Goal: Information Seeking & Learning: Learn about a topic

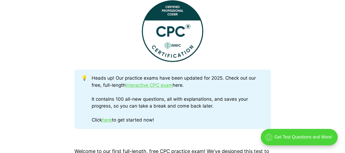
scroll to position [251, 0]
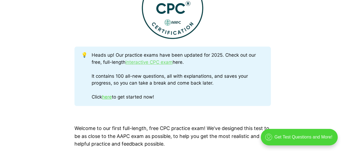
click at [154, 61] on link "interactive CPC exam" at bounding box center [149, 61] width 47 height 5
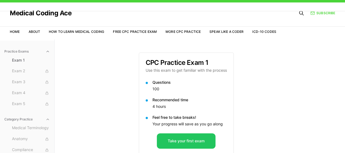
scroll to position [50, 0]
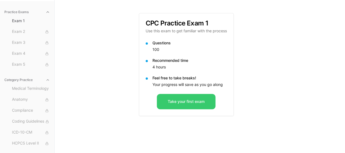
click at [185, 98] on button "Take your first exam" at bounding box center [186, 101] width 59 height 15
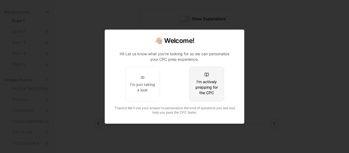
click at [211, 88] on div "I'm actively prepping for the CPC" at bounding box center [207, 87] width 26 height 16
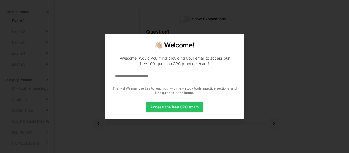
click at [157, 76] on input at bounding box center [175, 76] width 126 height 11
click at [172, 107] on button "Access the free CPC exam" at bounding box center [174, 106] width 57 height 11
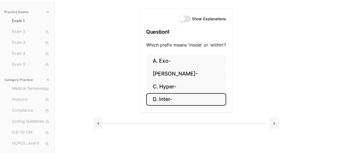
click at [165, 99] on button "D. Inter-" at bounding box center [186, 99] width 80 height 13
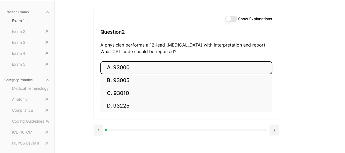
click at [116, 67] on button "A. 93000" at bounding box center [186, 67] width 172 height 13
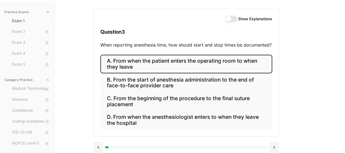
click at [116, 67] on button "A. From when the patient enters the operating room to when they leave" at bounding box center [186, 64] width 172 height 19
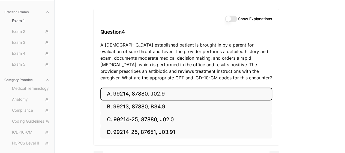
click at [144, 95] on button "A. 99214, 87880, J02.9" at bounding box center [186, 93] width 172 height 13
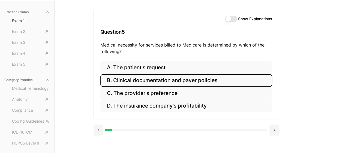
click at [152, 80] on button "B. Clinical documentation and payer policies" at bounding box center [186, 80] width 172 height 13
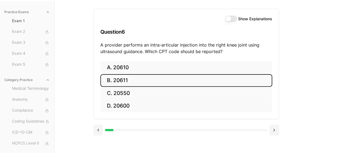
click at [121, 80] on button "B. 20611" at bounding box center [186, 80] width 172 height 13
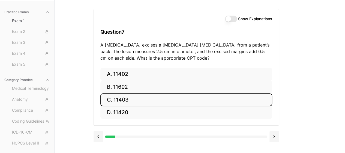
click at [116, 99] on button "C. 11403" at bounding box center [186, 99] width 172 height 13
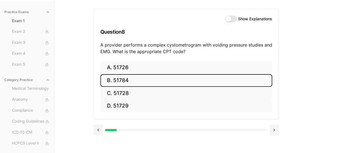
click at [127, 79] on button "B. 51784" at bounding box center [186, 80] width 172 height 13
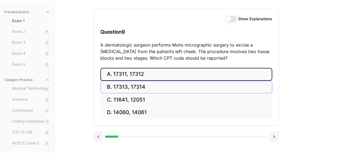
click at [127, 79] on button "A. 17311, 17312" at bounding box center [186, 74] width 172 height 13
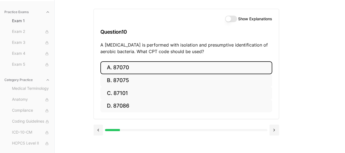
click at [123, 67] on button "A. 87070" at bounding box center [186, 67] width 172 height 13
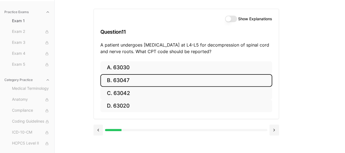
click at [120, 81] on button "B. 63047" at bounding box center [186, 80] width 172 height 13
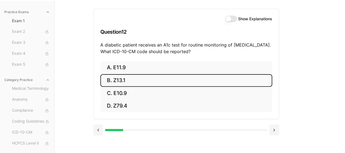
click at [120, 81] on button "B. Z13.1" at bounding box center [186, 80] width 172 height 13
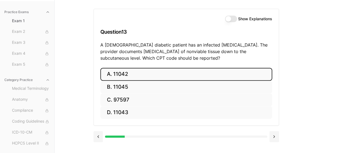
click at [118, 74] on button "A. 11042" at bounding box center [186, 74] width 172 height 13
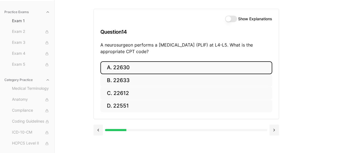
click at [120, 67] on button "A. 22630" at bounding box center [186, 67] width 172 height 13
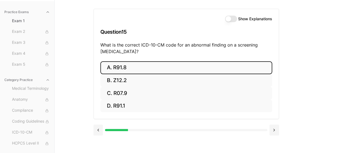
click at [120, 67] on button "A. R91.8" at bounding box center [186, 67] width 172 height 13
click at [126, 69] on button "A. 62270" at bounding box center [186, 67] width 172 height 13
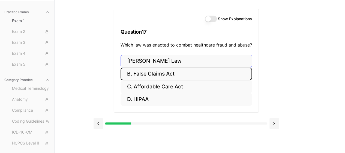
click at [126, 69] on button "B. False Claims Act" at bounding box center [187, 73] width 132 height 13
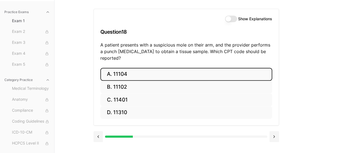
click at [124, 68] on button "A. 11104" at bounding box center [186, 74] width 172 height 13
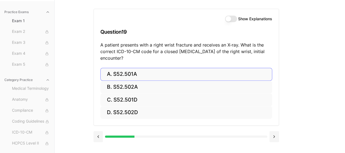
click at [124, 67] on div "Show Explanations Question 19 A patient presents with a right wrist fracture an…" at bounding box center [186, 38] width 185 height 59
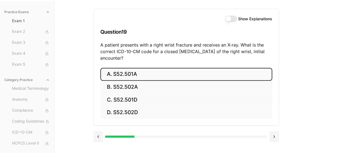
click at [125, 74] on button "A. S52.501A" at bounding box center [186, 74] width 172 height 13
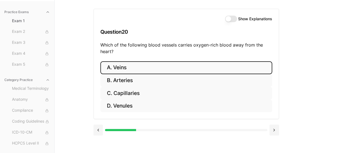
click at [118, 65] on button "A. Veins" at bounding box center [186, 67] width 172 height 13
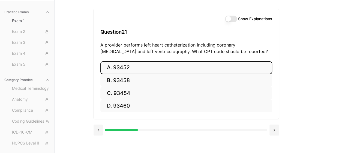
click at [118, 65] on button "A. 93452" at bounding box center [186, 67] width 172 height 13
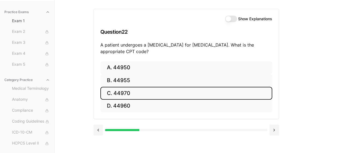
click at [122, 94] on button "C. 44970" at bounding box center [186, 93] width 172 height 13
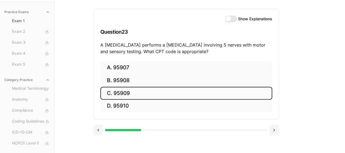
click at [122, 94] on button "C. 95909" at bounding box center [186, 93] width 172 height 13
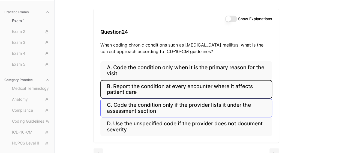
click at [122, 94] on button "B. Report the condition at every encounter where it affects patient care" at bounding box center [186, 89] width 172 height 19
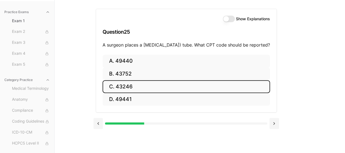
click at [122, 93] on button "C. 43246" at bounding box center [187, 86] width 168 height 13
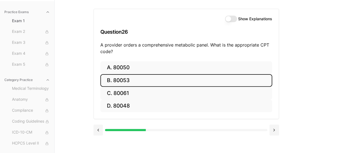
click at [126, 78] on button "B. 80053" at bounding box center [186, 80] width 172 height 13
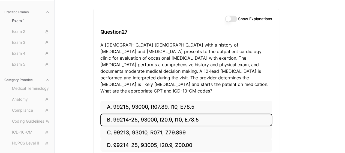
click at [180, 113] on button "B. 99214-25, 93000, I20.9, I10, E78.5" at bounding box center [186, 119] width 172 height 13
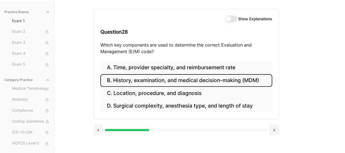
click at [153, 77] on button "B. History, examination, and medical decision-making (MDM)" at bounding box center [186, 80] width 172 height 13
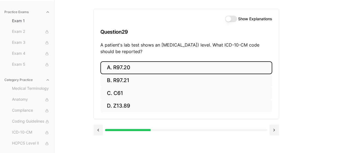
click at [117, 67] on button "A. R97.20" at bounding box center [186, 67] width 172 height 13
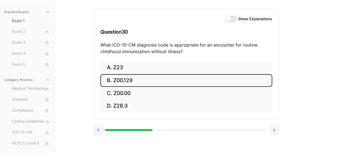
click at [114, 82] on button "B. Z00.129" at bounding box center [186, 80] width 172 height 13
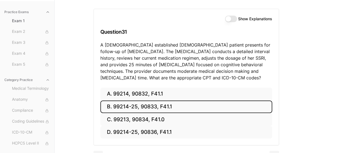
click at [140, 105] on button "B. 99214-25, 90833, F41.1" at bounding box center [186, 106] width 172 height 13
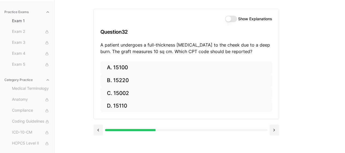
click at [231, 19] on button "Show Explanations" at bounding box center [231, 19] width 12 height 7
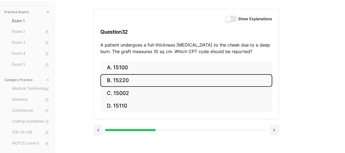
click at [121, 81] on button "B. 15220" at bounding box center [186, 80] width 172 height 13
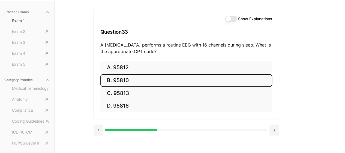
click at [121, 81] on button "B. 95810" at bounding box center [186, 80] width 172 height 13
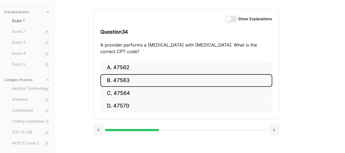
click at [121, 81] on button "B. 47563" at bounding box center [186, 80] width 172 height 13
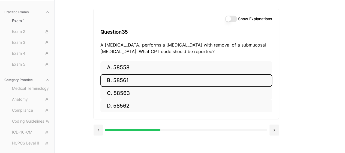
click at [121, 81] on button "B. 58561" at bounding box center [186, 80] width 172 height 13
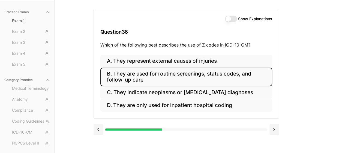
click at [121, 81] on button "B. They are used for routine screenings, status codes, and follow-up care" at bounding box center [186, 76] width 172 height 19
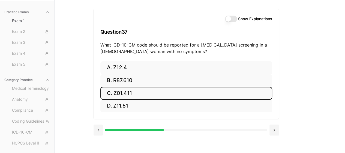
click at [129, 94] on button "C. Z01.411" at bounding box center [186, 93] width 172 height 13
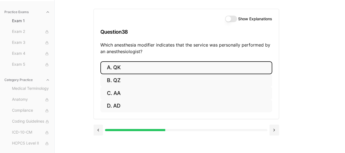
click at [119, 71] on button "A. QK" at bounding box center [186, 67] width 172 height 13
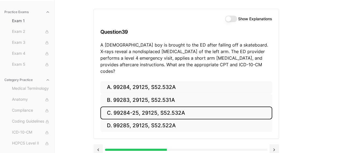
click at [124, 106] on button "C. 99284-25, 29125, S52.532A" at bounding box center [186, 112] width 172 height 13
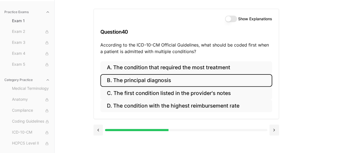
click at [149, 78] on button "B. The principal diagnosis" at bounding box center [186, 80] width 172 height 13
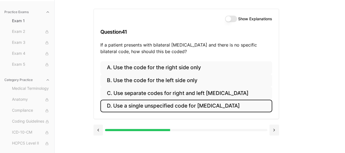
click at [150, 107] on button "D. Use a single unspecified code for [MEDICAL_DATA]" at bounding box center [186, 105] width 172 height 13
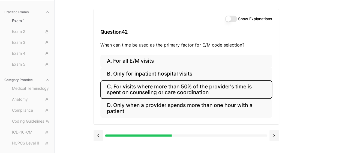
click at [149, 84] on button "C. For visits where more than 50% of the provider's time is spent on counseling…" at bounding box center [186, 89] width 172 height 19
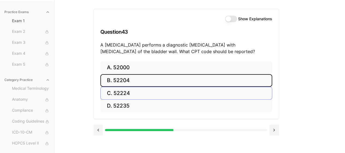
click at [149, 84] on button "B. 52204" at bounding box center [186, 80] width 172 height 13
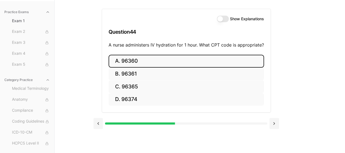
click at [129, 60] on button "A. 96360" at bounding box center [187, 61] width 156 height 13
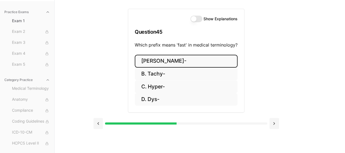
click at [161, 61] on button "[PERSON_NAME]-" at bounding box center [186, 61] width 103 height 13
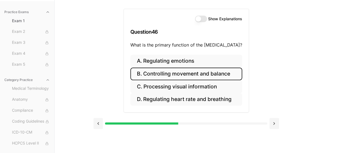
click at [165, 71] on button "B. Controlling movement and balance" at bounding box center [186, 73] width 112 height 13
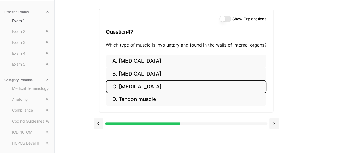
click at [148, 86] on button "C. [MEDICAL_DATA]" at bounding box center [186, 86] width 161 height 13
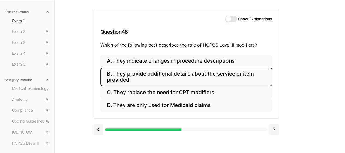
click at [166, 72] on button "B. They provide additional details about the service or item provided" at bounding box center [186, 76] width 172 height 19
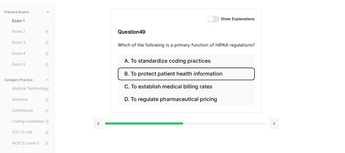
click at [166, 72] on button "B. To protect patient health information" at bounding box center [186, 73] width 137 height 13
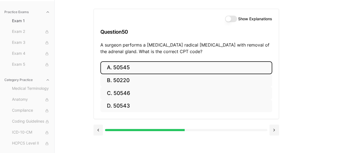
click at [118, 68] on button "A. 50545" at bounding box center [186, 67] width 172 height 13
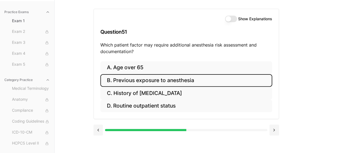
click at [125, 81] on button "B. Previous exposure to anesthesia" at bounding box center [186, 80] width 172 height 13
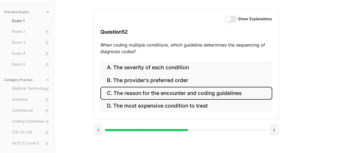
click at [135, 95] on button "C. The reason for the encounter and coding guidelines" at bounding box center [186, 93] width 172 height 13
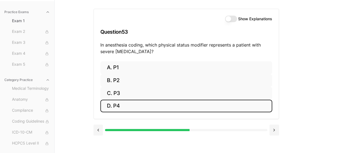
click at [113, 105] on button "D. P4" at bounding box center [186, 105] width 172 height 13
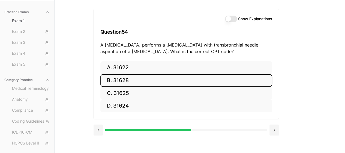
click at [115, 83] on button "B. 31628" at bounding box center [186, 80] width 172 height 13
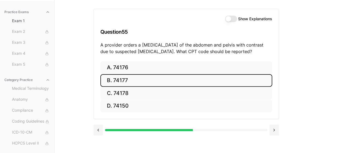
click at [115, 83] on button "B. 74177" at bounding box center [186, 80] width 172 height 13
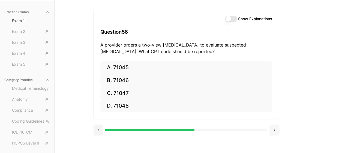
click at [273, 130] on button at bounding box center [275, 129] width 10 height 11
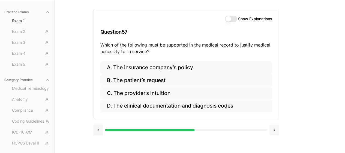
click at [273, 130] on button at bounding box center [275, 129] width 10 height 11
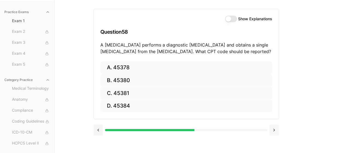
click at [273, 130] on button at bounding box center [275, 129] width 10 height 11
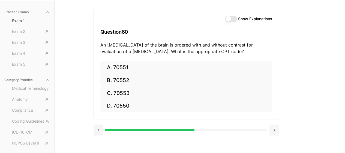
click at [273, 130] on button at bounding box center [275, 129] width 10 height 11
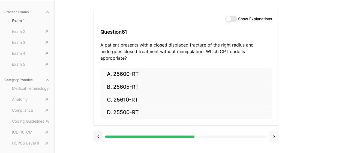
click at [273, 131] on button at bounding box center [275, 136] width 10 height 11
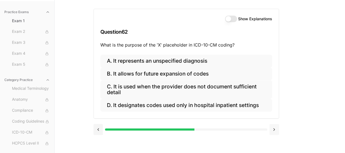
click at [273, 130] on button at bounding box center [275, 129] width 10 height 11
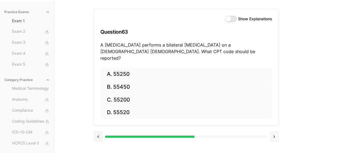
click at [273, 131] on button at bounding box center [275, 136] width 10 height 11
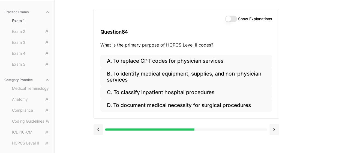
click at [273, 130] on button at bounding box center [275, 129] width 10 height 11
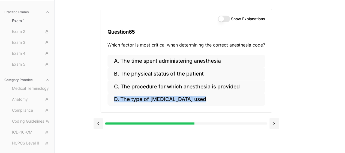
click at [273, 130] on div at bounding box center [187, 122] width 186 height 21
click at [275, 124] on button at bounding box center [275, 123] width 10 height 11
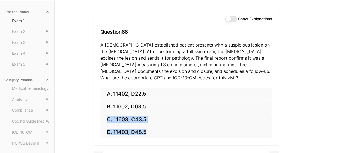
click at [275, 124] on div "A. 11402, D22.5 B. 11602, D03.5 C. 11603, C43.5 D. 11403, D48.5" at bounding box center [186, 116] width 185 height 58
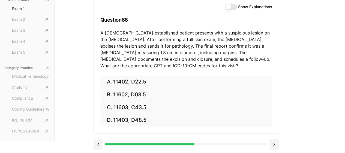
click at [265, 143] on div at bounding box center [186, 144] width 162 height 2
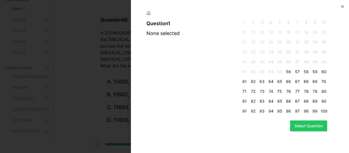
click at [289, 71] on span "56" at bounding box center [288, 71] width 7 height 5
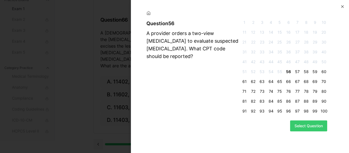
click at [298, 127] on button "Select Question" at bounding box center [308, 125] width 37 height 11
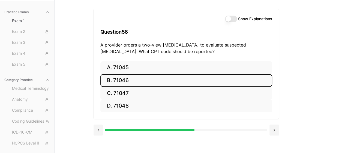
click at [121, 80] on button "B. 71046" at bounding box center [186, 80] width 172 height 13
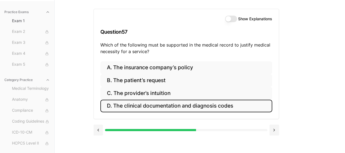
click at [158, 104] on button "D. The clinical documentation and diagnosis codes" at bounding box center [186, 105] width 172 height 13
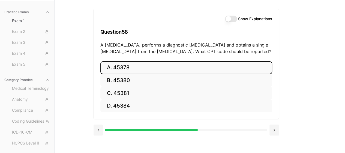
click at [122, 71] on button "A. 45378" at bounding box center [186, 67] width 172 height 13
click at [117, 66] on button "A. 55700" at bounding box center [186, 67] width 172 height 13
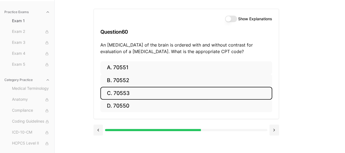
click at [113, 88] on button "C. 70553" at bounding box center [186, 93] width 172 height 13
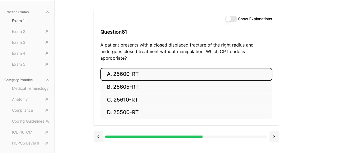
click at [112, 69] on button "A. 25600-RT" at bounding box center [186, 74] width 172 height 13
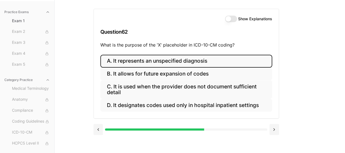
click at [118, 58] on button "A. It represents an unspecified diagnosis" at bounding box center [186, 61] width 172 height 13
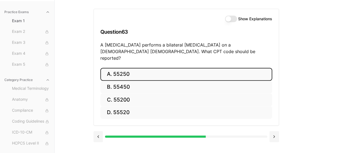
click at [121, 69] on button "A. 55250" at bounding box center [186, 74] width 172 height 13
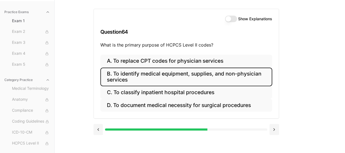
click at [149, 76] on button "B. To identify medical equipment, supplies, and non-physician services" at bounding box center [186, 76] width 172 height 19
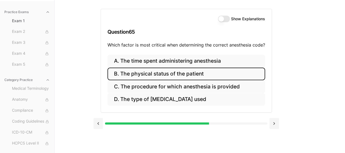
click at [152, 73] on button "B. The physical status of the patient" at bounding box center [187, 73] width 158 height 13
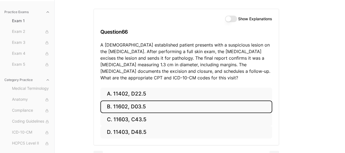
click at [130, 109] on button "B. 11602, D03.5" at bounding box center [186, 106] width 172 height 13
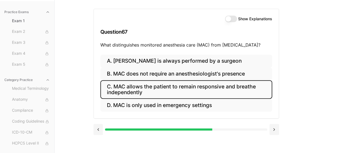
click at [123, 86] on button "C. MAC allows the patient to remain responsive and breathe independently" at bounding box center [186, 89] width 172 height 19
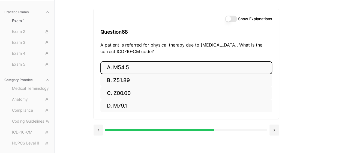
click at [126, 68] on button "A. M54.5" at bounding box center [186, 67] width 172 height 13
click at [126, 68] on button "A. 25260" at bounding box center [186, 67] width 172 height 13
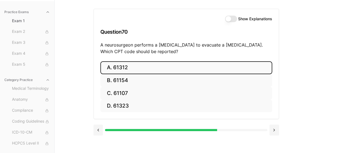
click at [126, 68] on button "A. 61312" at bounding box center [186, 67] width 172 height 13
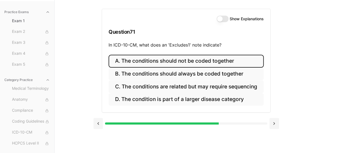
click at [125, 60] on button "A. The conditions should not be coded together" at bounding box center [186, 61] width 155 height 13
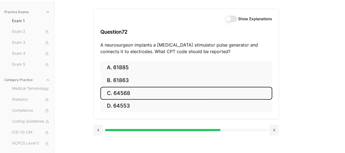
click at [123, 91] on button "C. 64568" at bounding box center [186, 93] width 172 height 13
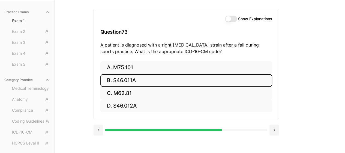
click at [133, 79] on button "B. S46.011A" at bounding box center [186, 80] width 172 height 13
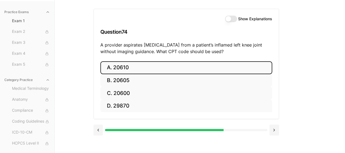
click at [130, 67] on button "A. 20610" at bounding box center [186, 67] width 172 height 13
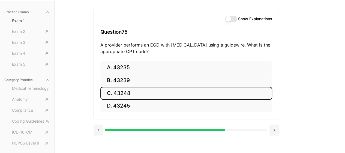
click at [122, 93] on button "C. 43248" at bounding box center [186, 93] width 172 height 13
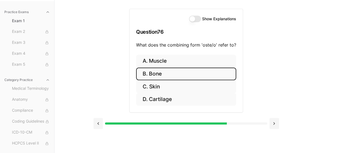
click at [159, 76] on button "B. Bone" at bounding box center [186, 73] width 100 height 13
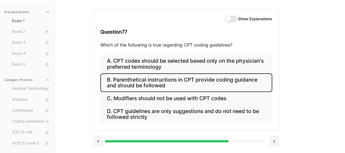
click at [159, 76] on button "B. Parenthetical instructions in CPT provide coding guidance and should be foll…" at bounding box center [186, 82] width 172 height 19
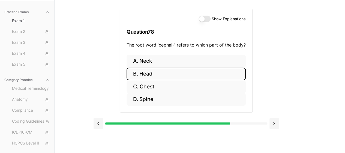
click at [145, 73] on button "B. Head" at bounding box center [186, 73] width 119 height 13
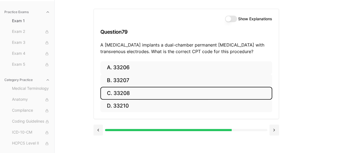
click at [122, 93] on button "C. 33208" at bounding box center [186, 93] width 172 height 13
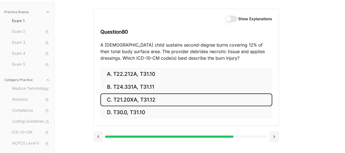
click at [122, 93] on button "C. T21.20XA, T31.12" at bounding box center [186, 99] width 172 height 13
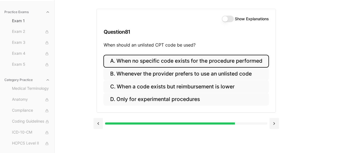
click at [154, 59] on button "A. When no specific code exists for the procedure performed" at bounding box center [185, 61] width 165 height 13
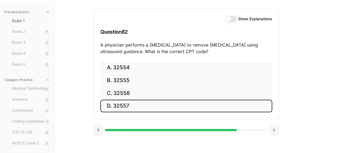
click at [123, 105] on button "D. 32557" at bounding box center [186, 105] width 172 height 13
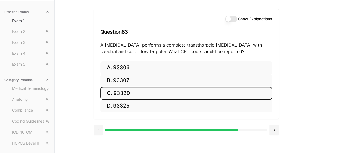
click at [126, 92] on button "C. 93320" at bounding box center [186, 93] width 172 height 13
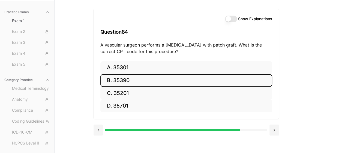
click at [122, 83] on button "B. 35390" at bounding box center [186, 80] width 172 height 13
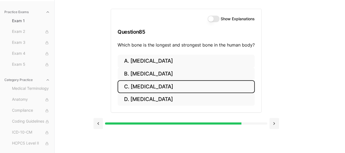
click at [138, 85] on button "C. [MEDICAL_DATA]" at bounding box center [186, 86] width 137 height 13
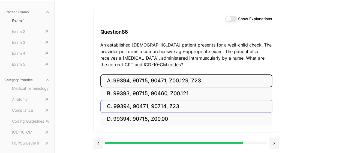
click at [138, 85] on button "A. 99394, 90715, 90471, Z00.129, Z23" at bounding box center [186, 80] width 172 height 13
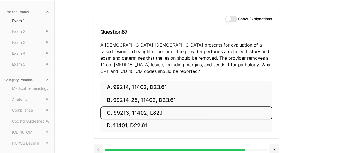
click at [124, 110] on button "C. 99213, 11402, L82.1" at bounding box center [186, 112] width 172 height 13
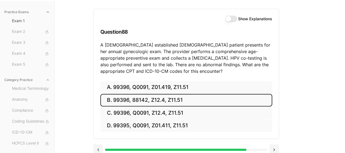
click at [129, 97] on button "B. 99396, 88142, Z12.4, Z11.51" at bounding box center [186, 100] width 172 height 13
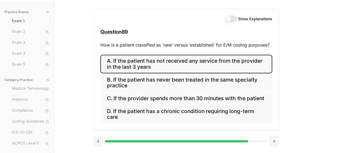
click at [132, 64] on button "A. If the patient has not received any service from the provider in the last 3 …" at bounding box center [186, 64] width 172 height 19
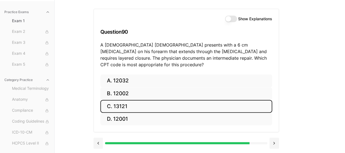
click at [122, 100] on button "C. 13121" at bounding box center [186, 106] width 172 height 13
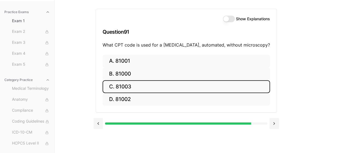
click at [134, 80] on button "C. 81003" at bounding box center [187, 86] width 168 height 13
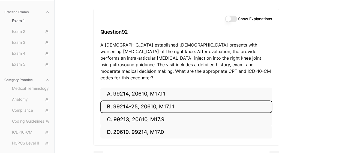
click at [148, 102] on button "B. 99214-25, 20610, M17.11" at bounding box center [186, 106] width 172 height 13
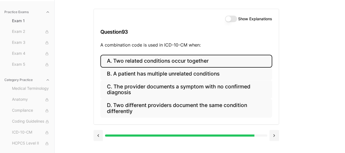
click at [153, 63] on button "A. Two related conditions occur together" at bounding box center [186, 61] width 172 height 13
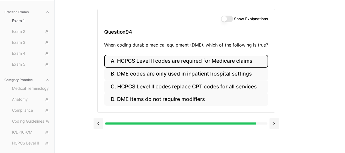
click at [178, 62] on button "A. HCPCS Level II codes are required for Medicare claims" at bounding box center [186, 61] width 164 height 13
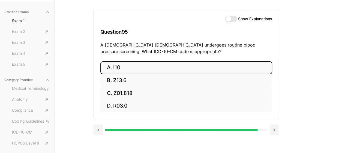
click at [178, 62] on button "A. I10" at bounding box center [186, 67] width 172 height 13
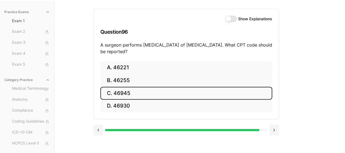
click at [149, 97] on button "C. 46945" at bounding box center [186, 93] width 172 height 13
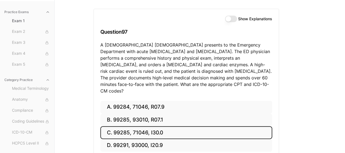
click at [157, 129] on button "C. 99285, 71046, I30.0" at bounding box center [186, 132] width 172 height 13
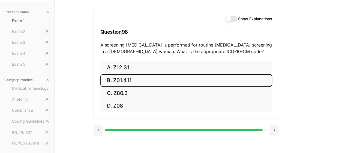
click at [129, 80] on button "B. Z01.411" at bounding box center [186, 80] width 172 height 13
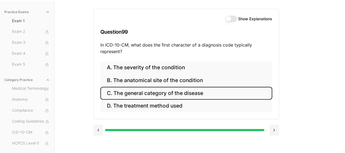
click at [145, 94] on button "C. The general category of the disease" at bounding box center [186, 93] width 172 height 13
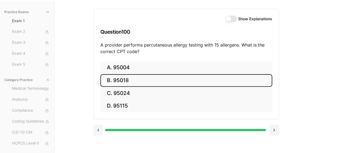
click at [127, 84] on button "B. 95018" at bounding box center [186, 80] width 172 height 13
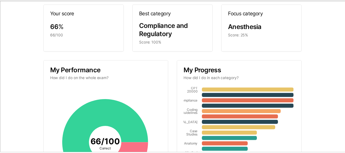
scroll to position [0, 0]
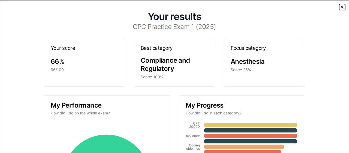
click at [340, 7] on icon "button" at bounding box center [342, 7] width 4 height 4
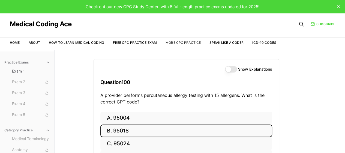
click at [177, 42] on link "More CPC Practice" at bounding box center [183, 42] width 35 height 4
